Goal: Information Seeking & Learning: Compare options

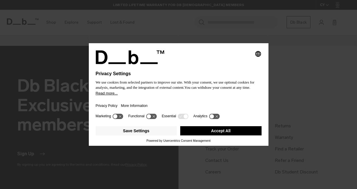
scroll to position [491, 0]
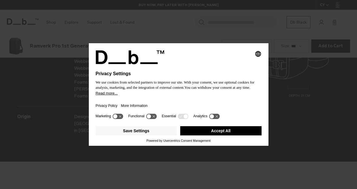
scroll to position [755, 0]
